Goal: Information Seeking & Learning: Learn about a topic

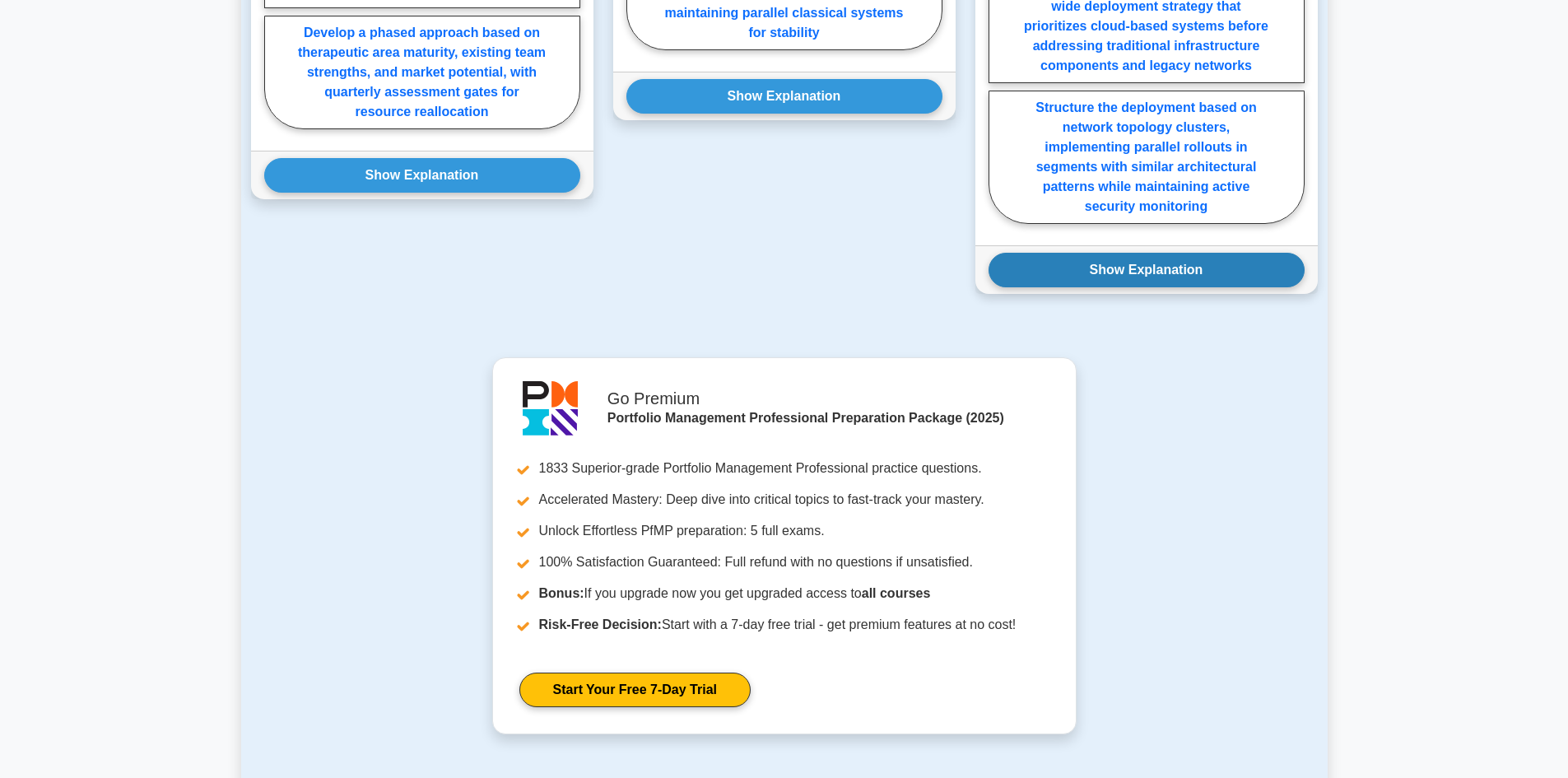
scroll to position [2222, 0]
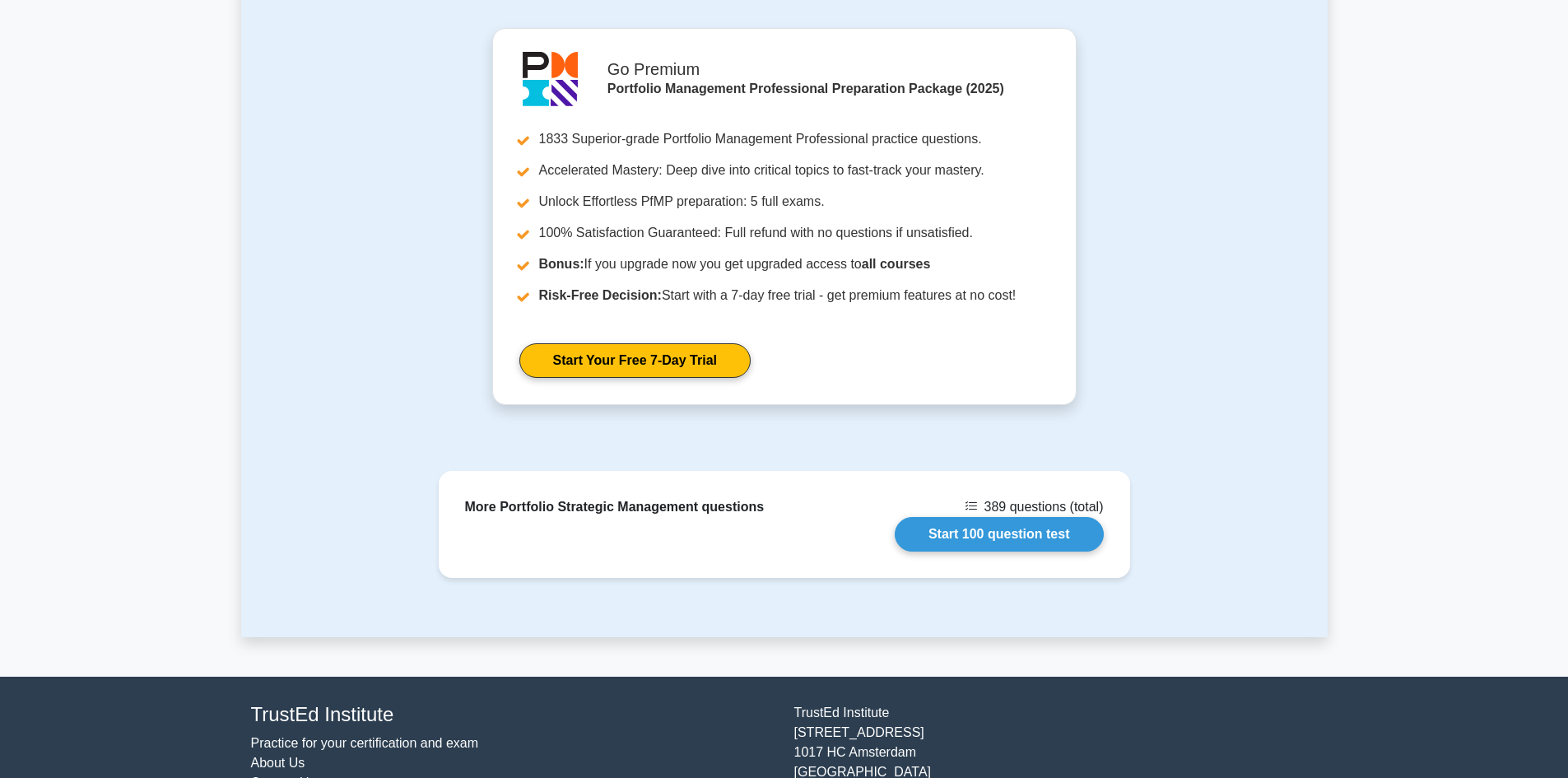
click at [1237, 288] on div "Go Premium Portfolio Management Professional Preparation Package (2025) 1833 Su…" at bounding box center [784, 226] width 1086 height 397
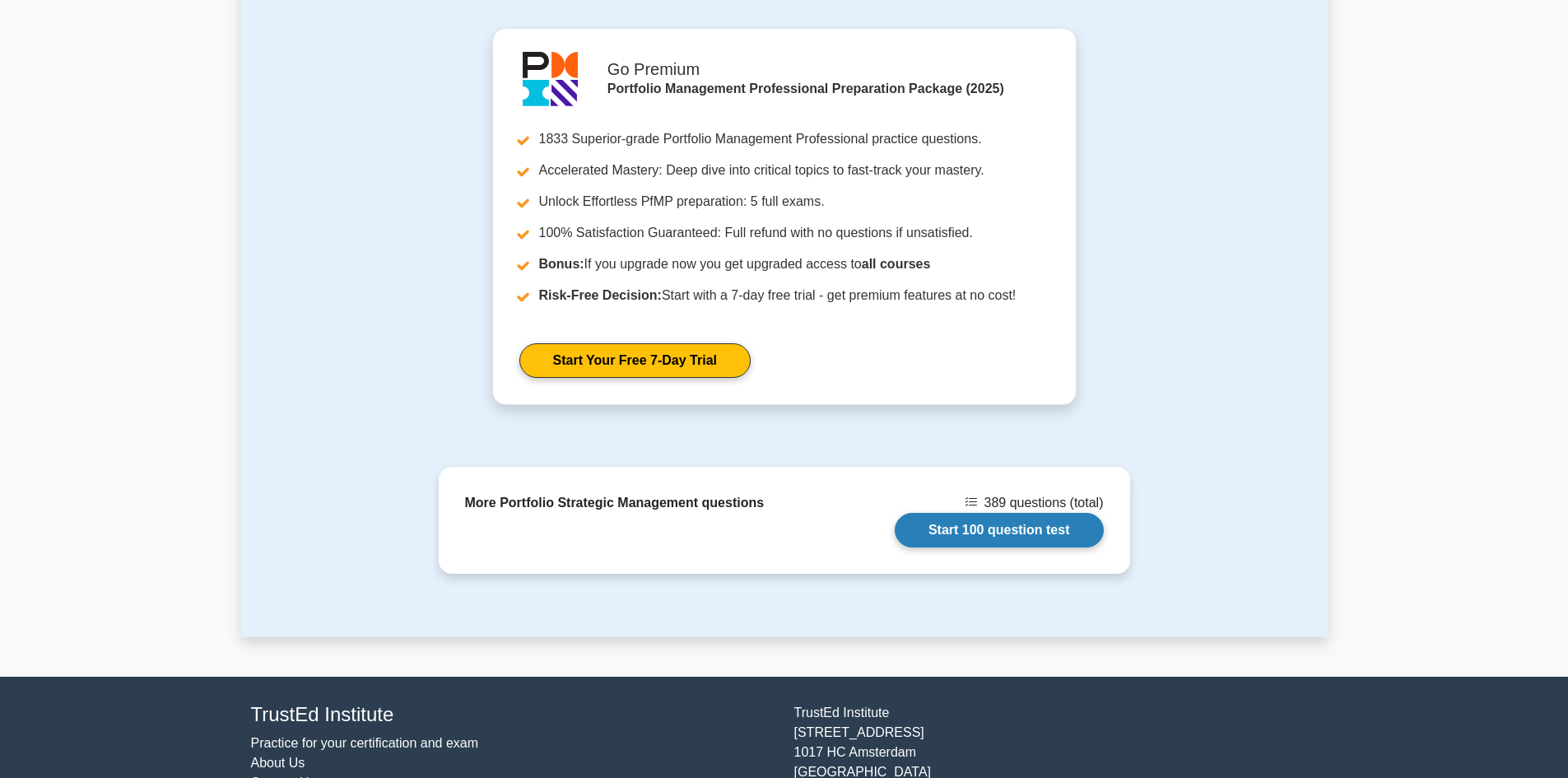
click at [894, 513] on link "Start 100 question test" at bounding box center [999, 530] width 210 height 35
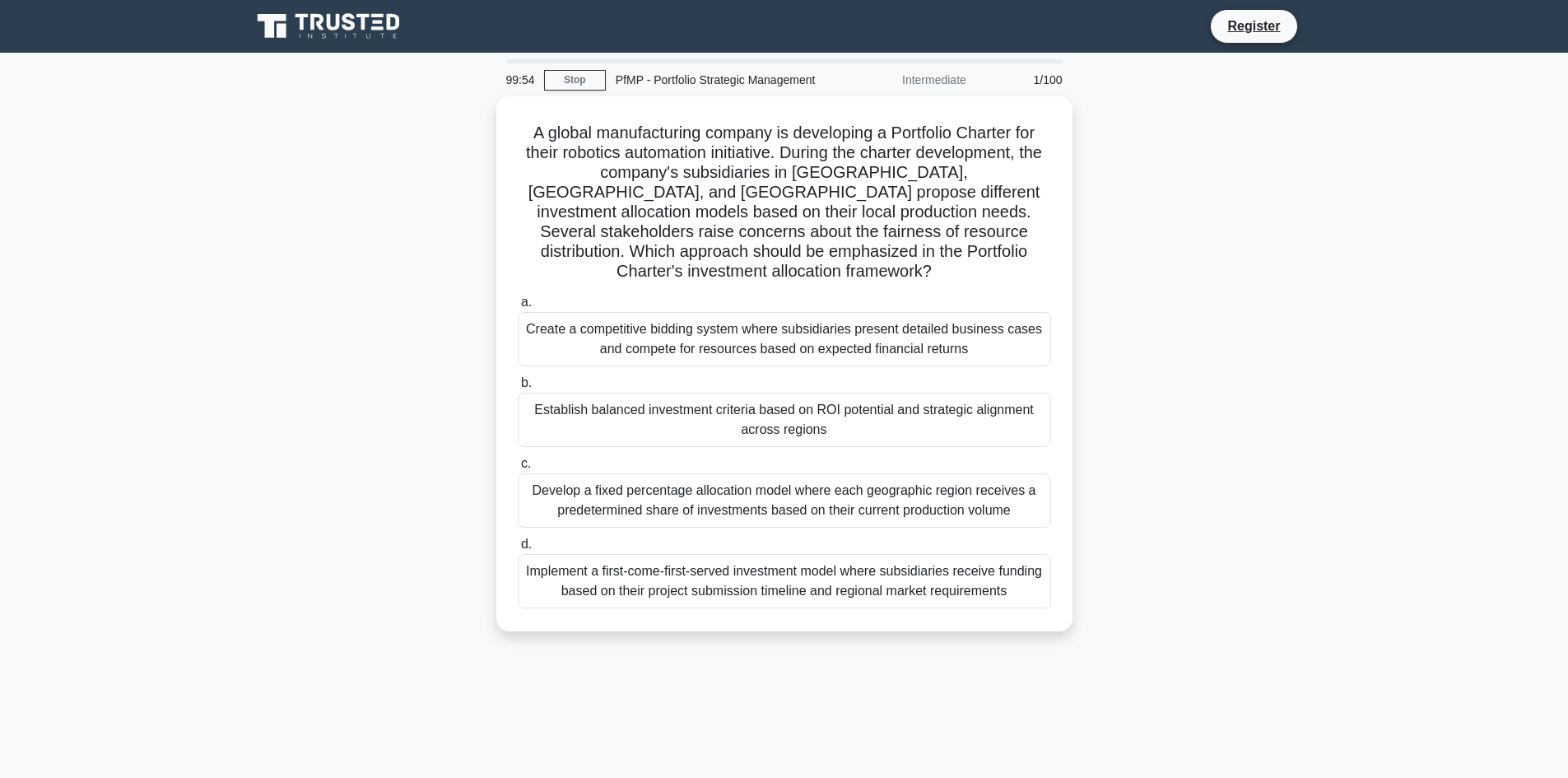
click at [1059, 78] on div "1/100" at bounding box center [1024, 79] width 96 height 33
click at [1227, 409] on div "A global manufacturing company is developing a Portfolio Charter for their robo…" at bounding box center [784, 373] width 1086 height 554
click at [588, 83] on link "Stop" at bounding box center [575, 80] width 62 height 21
